Goal: Task Accomplishment & Management: Manage account settings

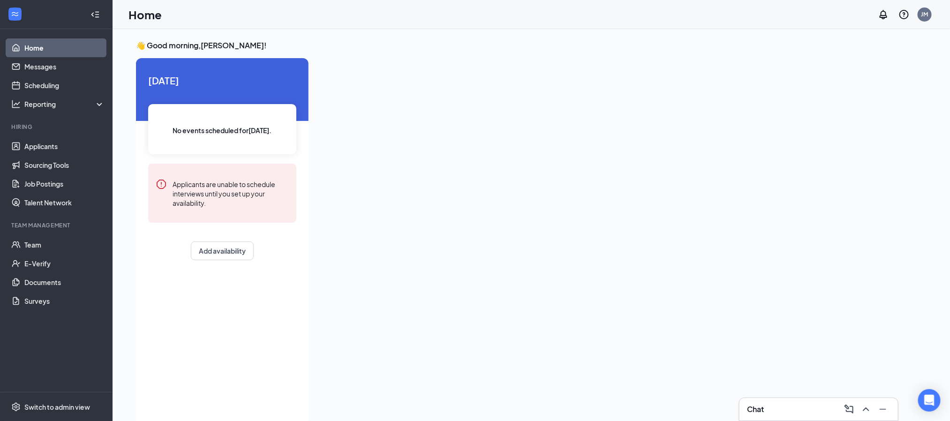
click at [767, 408] on div "Chat" at bounding box center [818, 409] width 143 height 15
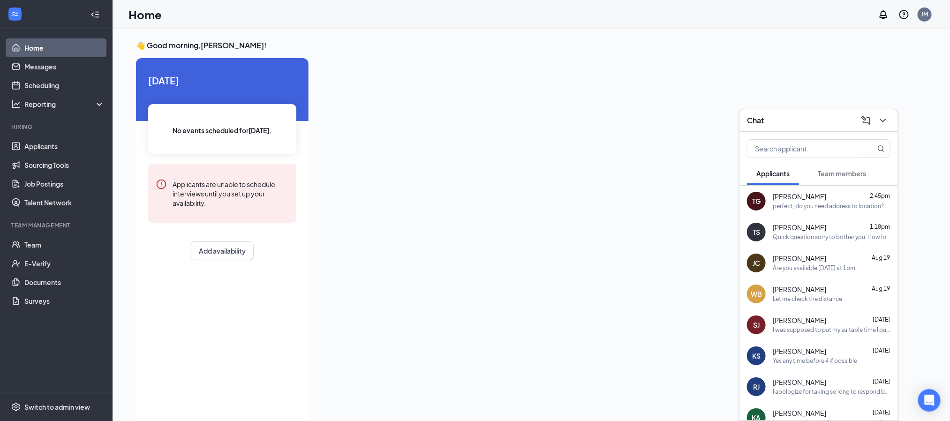
click at [819, 199] on span "[PERSON_NAME]" at bounding box center [799, 196] width 53 height 9
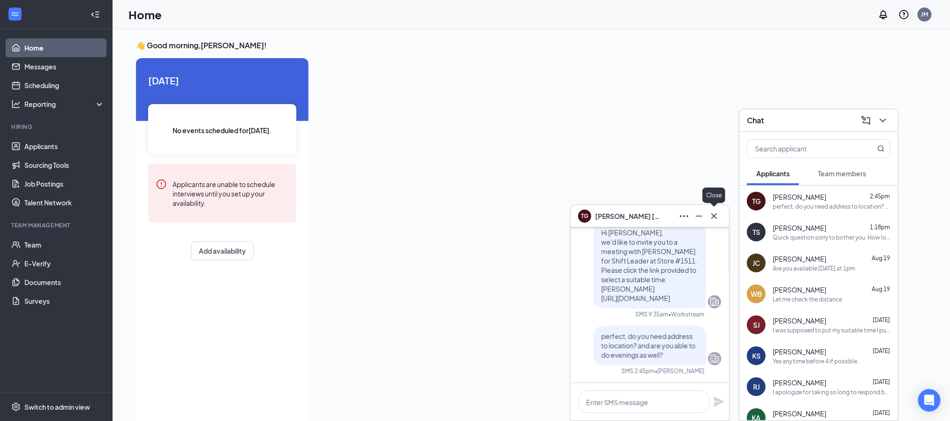
click at [713, 220] on icon "Cross" at bounding box center [714, 216] width 11 height 11
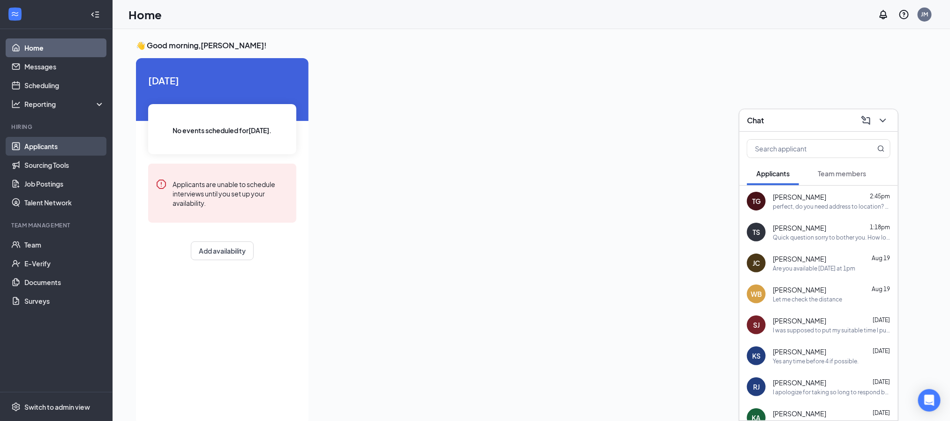
click at [45, 143] on link "Applicants" at bounding box center [64, 146] width 80 height 19
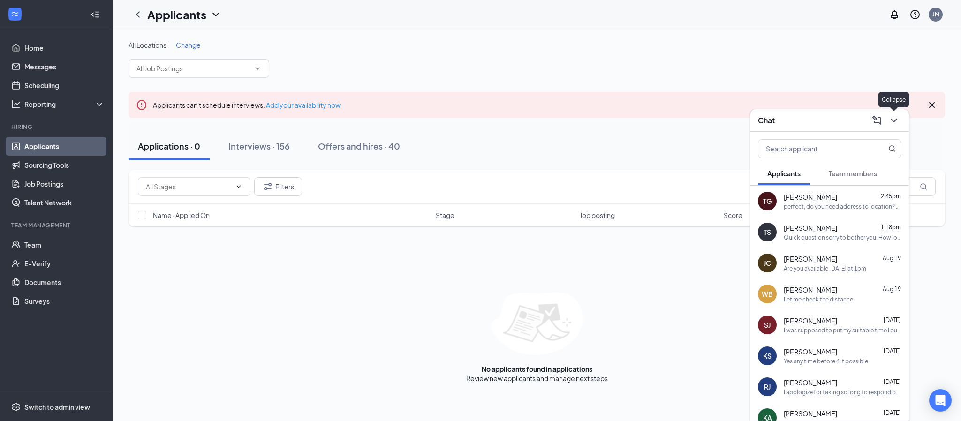
click at [892, 121] on icon "ChevronDown" at bounding box center [893, 120] width 11 height 11
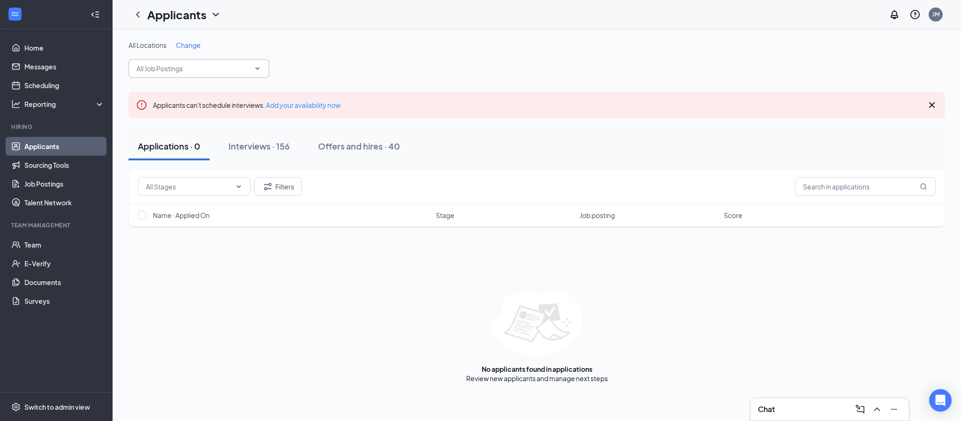
click at [207, 74] on span at bounding box center [198, 68] width 141 height 19
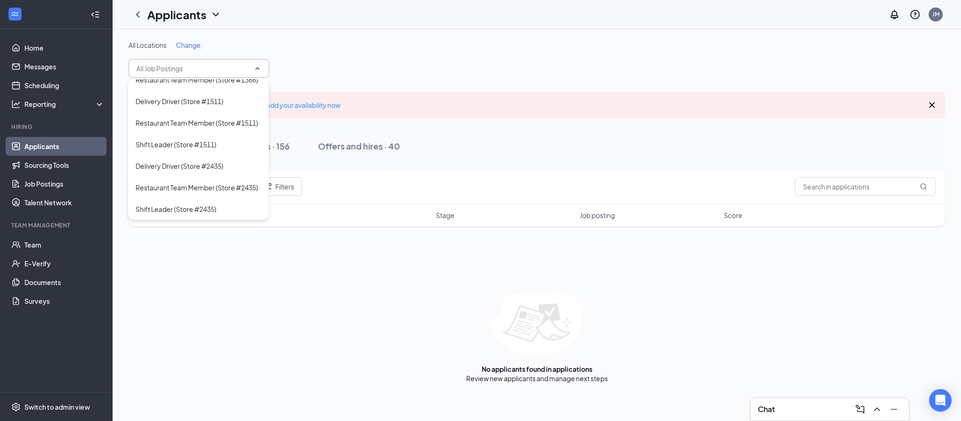
scroll to position [159, 0]
click at [198, 139] on div "Shift Leader (Store #1511)" at bounding box center [176, 144] width 81 height 10
type input "Shift Leader (Store #1511)"
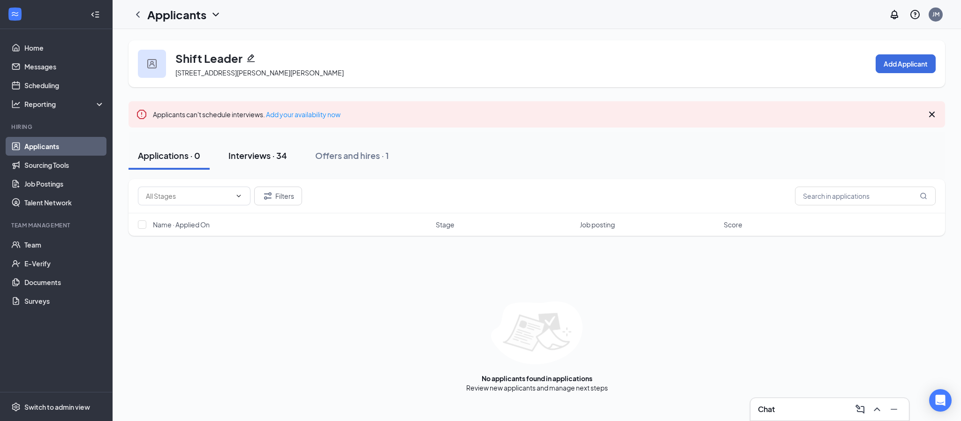
click at [241, 154] on div "Interviews · 34" at bounding box center [257, 156] width 59 height 12
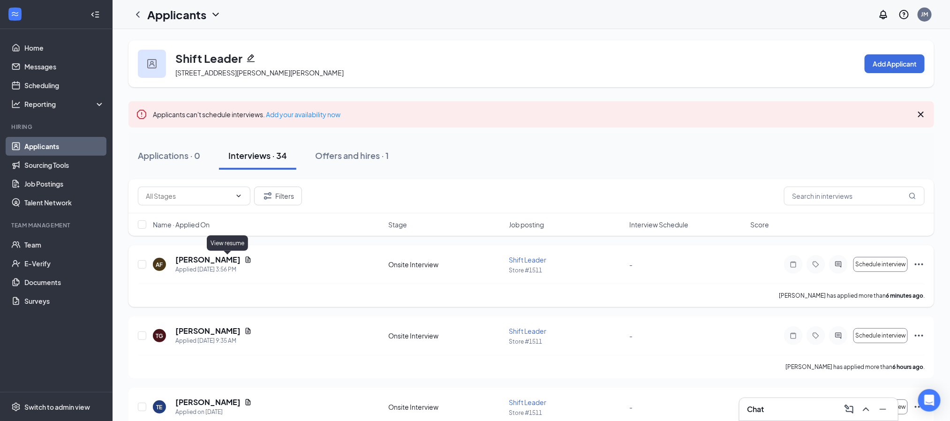
click at [244, 261] on icon "Document" at bounding box center [248, 260] width 8 height 8
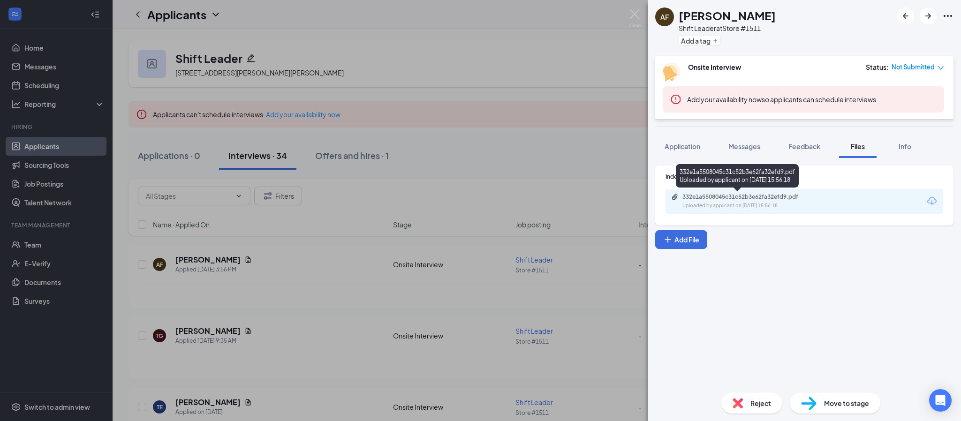
click at [712, 190] on div "332e1a5508045c31c52b3e62fa32efd9.pdf Uploaded by applicant on [DATE] 15:56:18" at bounding box center [737, 177] width 123 height 27
click at [718, 200] on div "332e1a5508045c31c52b3e62fa32efd9.pdf" at bounding box center [747, 197] width 131 height 8
click at [631, 14] on img at bounding box center [635, 18] width 12 height 18
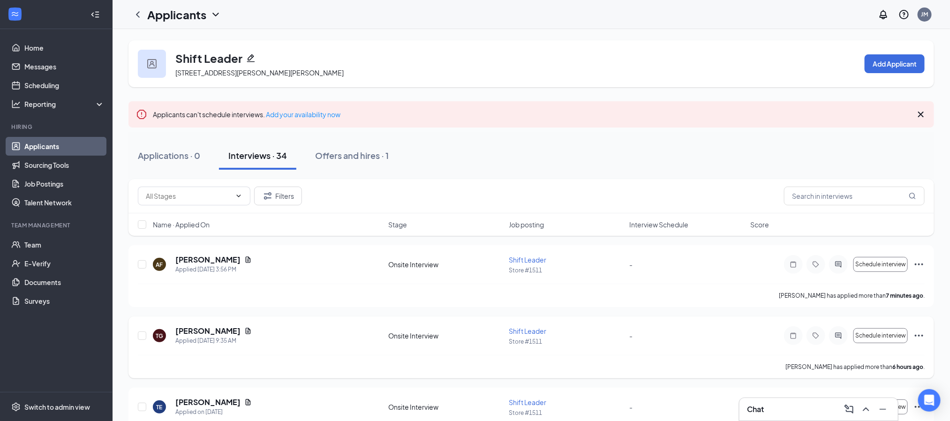
click at [831, 336] on div at bounding box center [838, 335] width 19 height 19
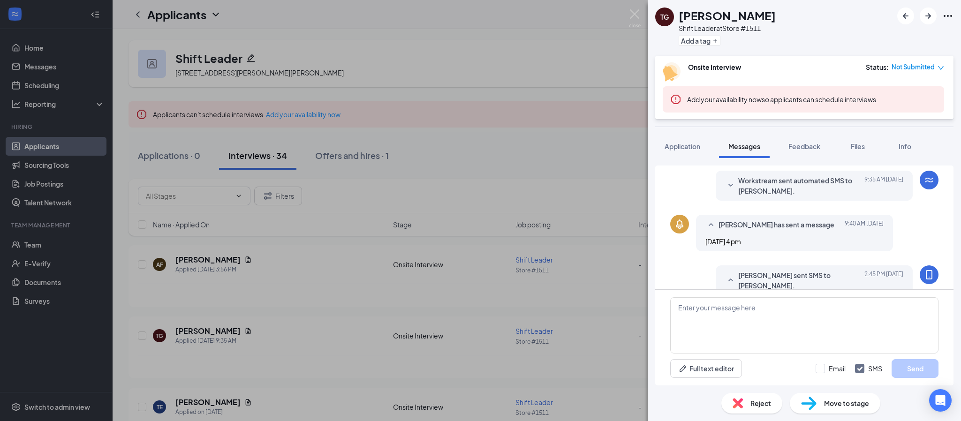
scroll to position [144, 0]
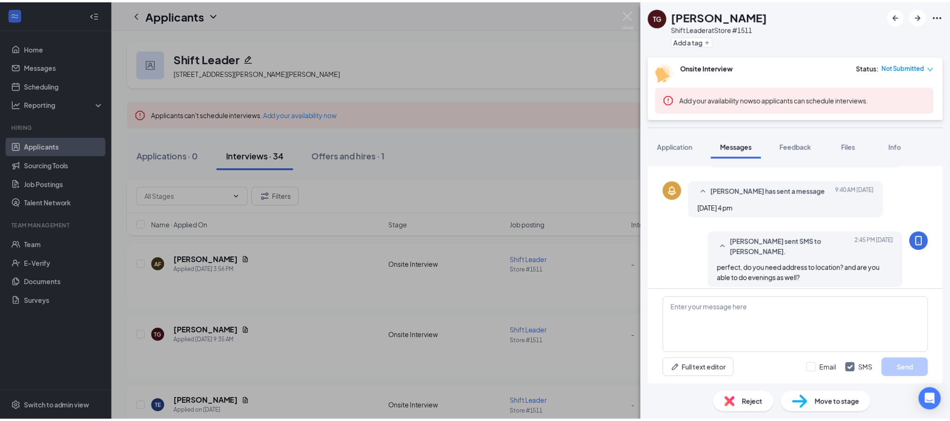
scroll to position [192, 0]
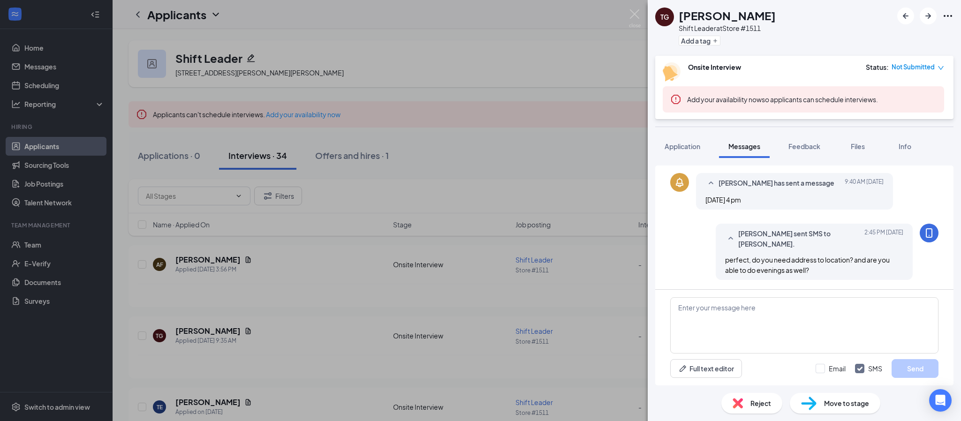
click at [636, 8] on div "[PERSON_NAME] [PERSON_NAME] Shift Leader at Store #1511 Add a tag Onsite Interv…" at bounding box center [480, 210] width 961 height 421
click at [635, 13] on img at bounding box center [635, 18] width 12 height 18
